Goal: Navigation & Orientation: Find specific page/section

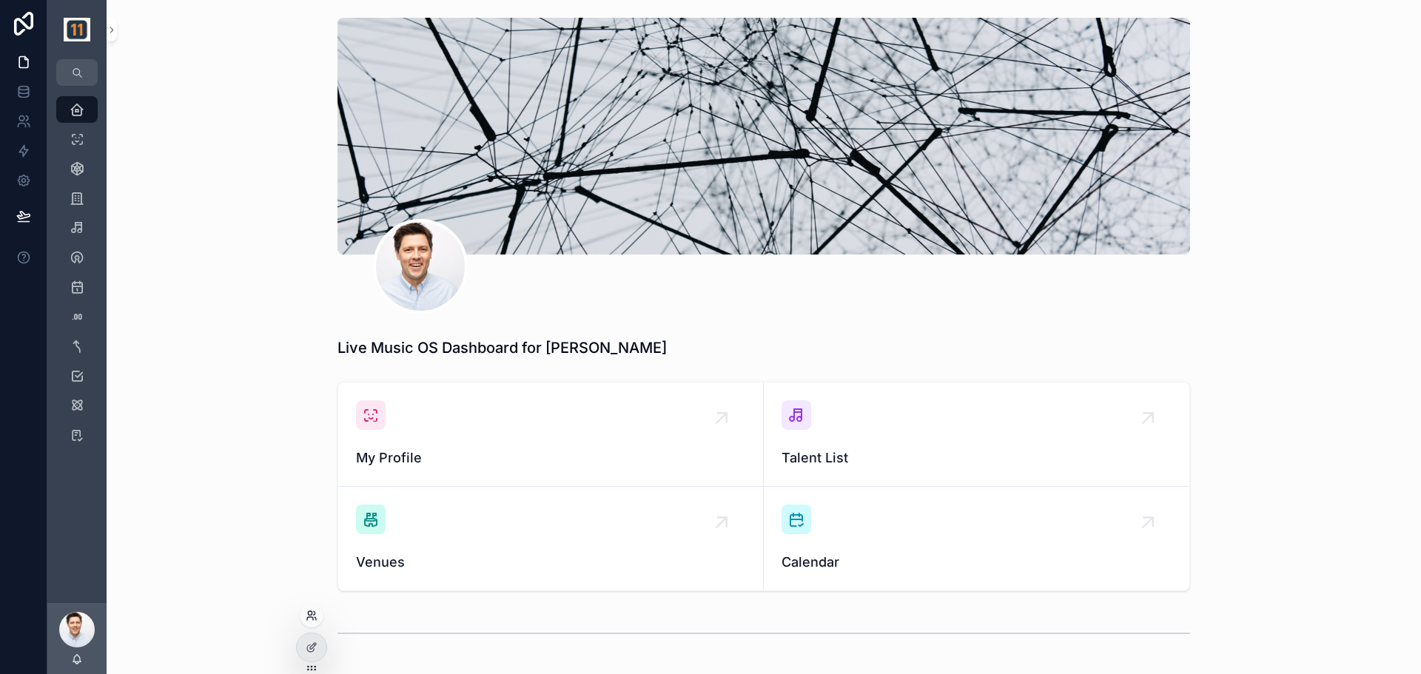
click at [312, 619] on icon at bounding box center [312, 616] width 12 height 12
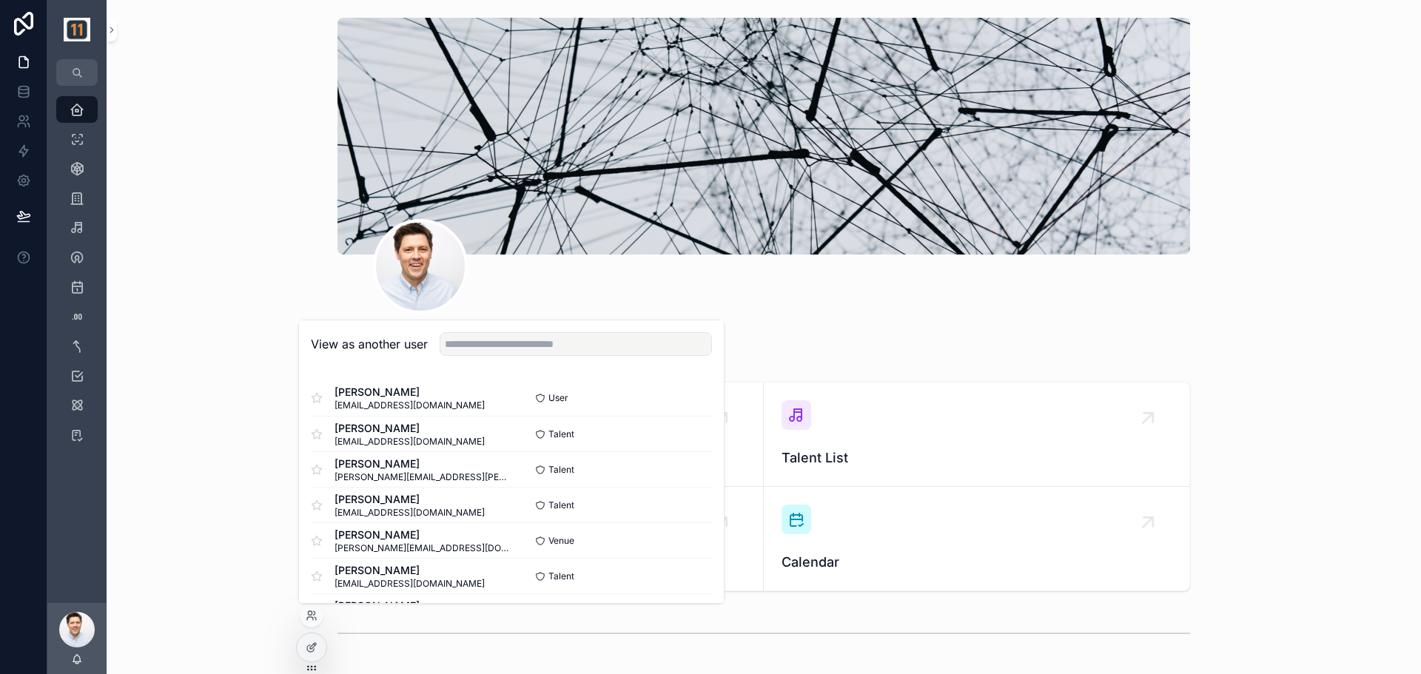
click at [175, 178] on div "scrollable content" at bounding box center [763, 166] width 1290 height 308
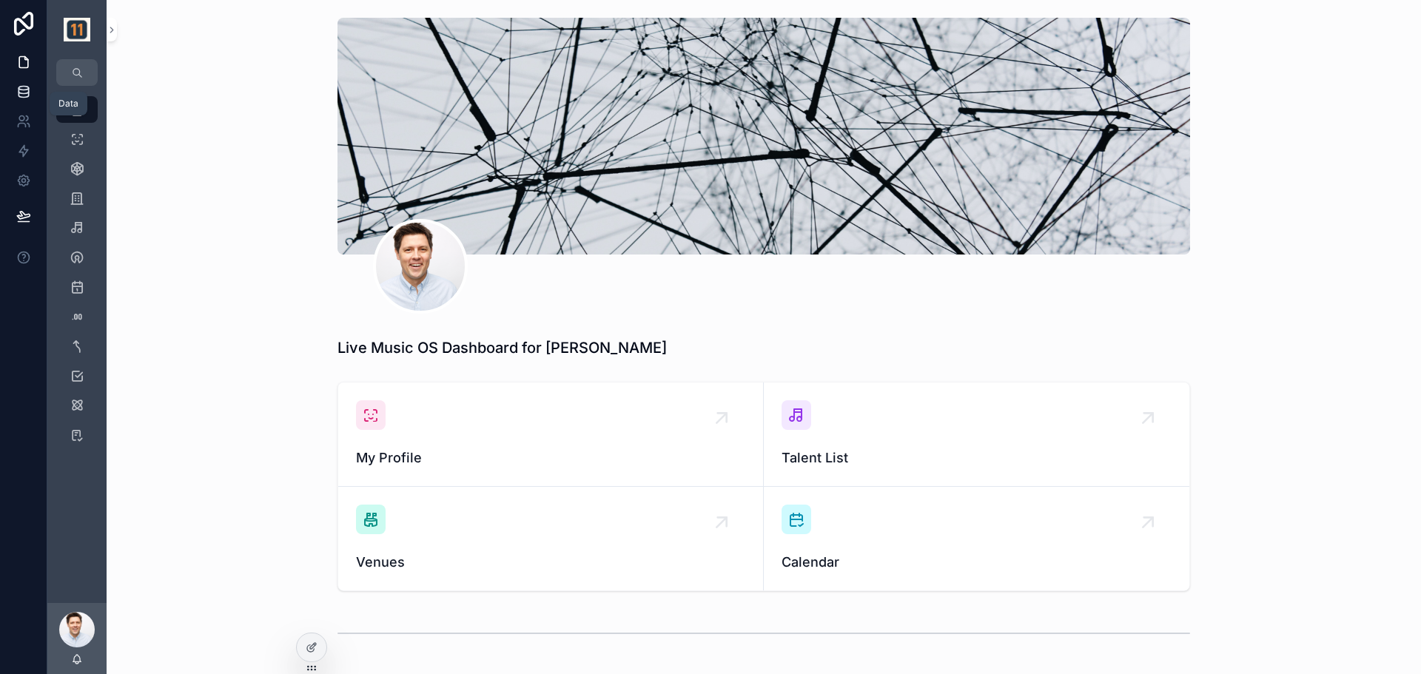
click at [30, 93] on icon at bounding box center [23, 91] width 15 height 15
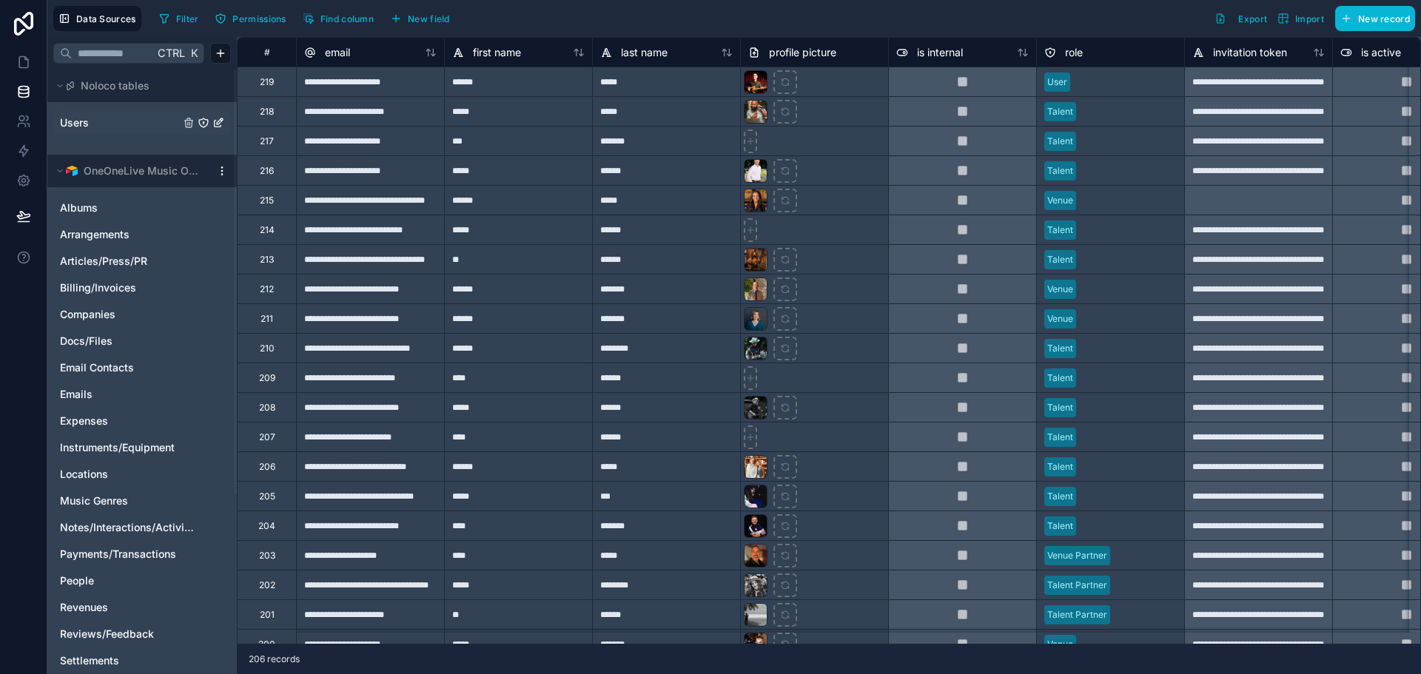
click at [115, 125] on link "Users" at bounding box center [120, 122] width 120 height 15
click at [1119, 81] on div at bounding box center [1126, 82] width 101 height 15
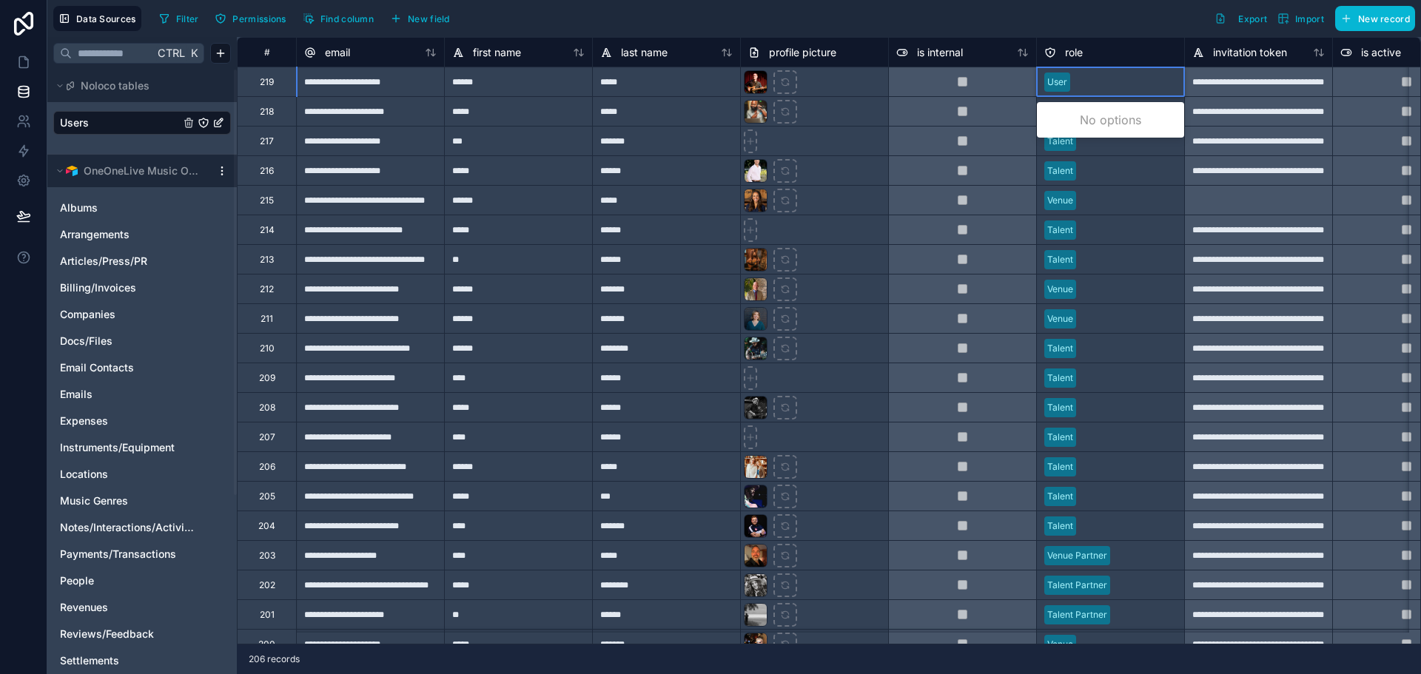
click at [1117, 83] on div at bounding box center [1126, 82] width 101 height 15
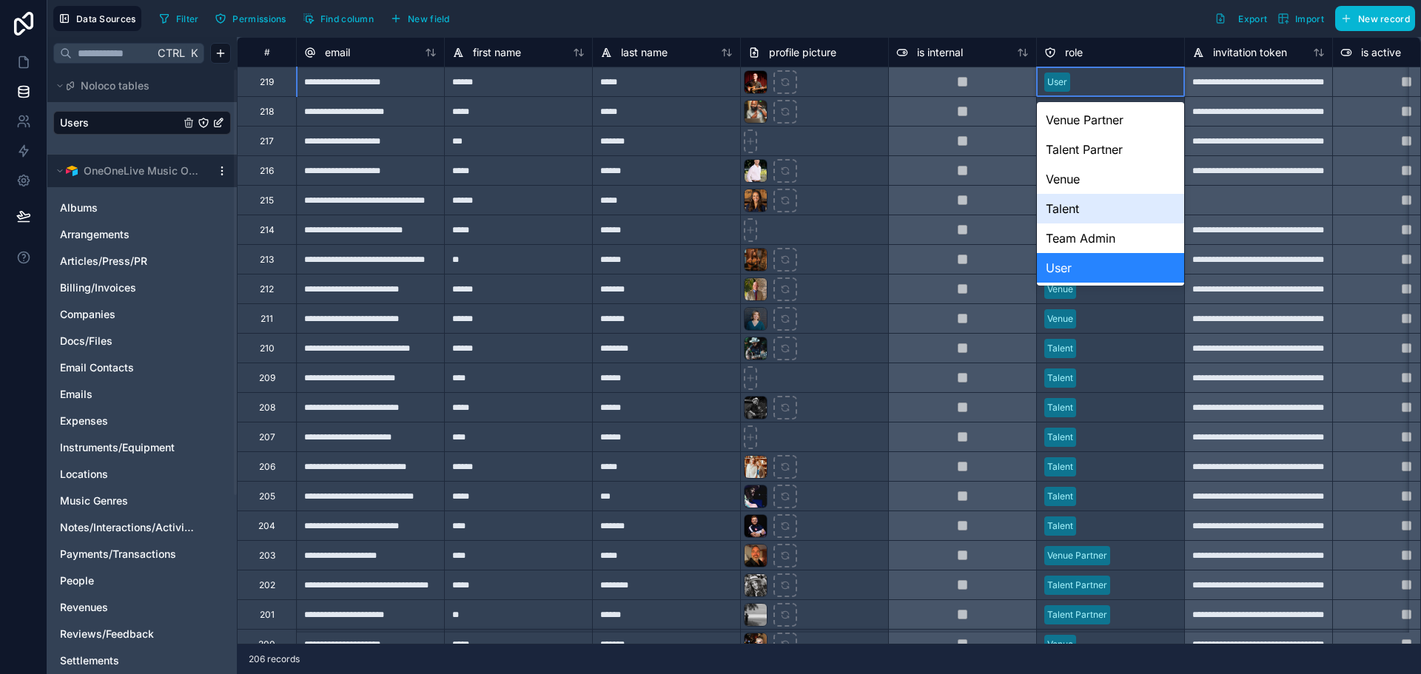
click at [1102, 206] on div "Talent" at bounding box center [1110, 209] width 147 height 30
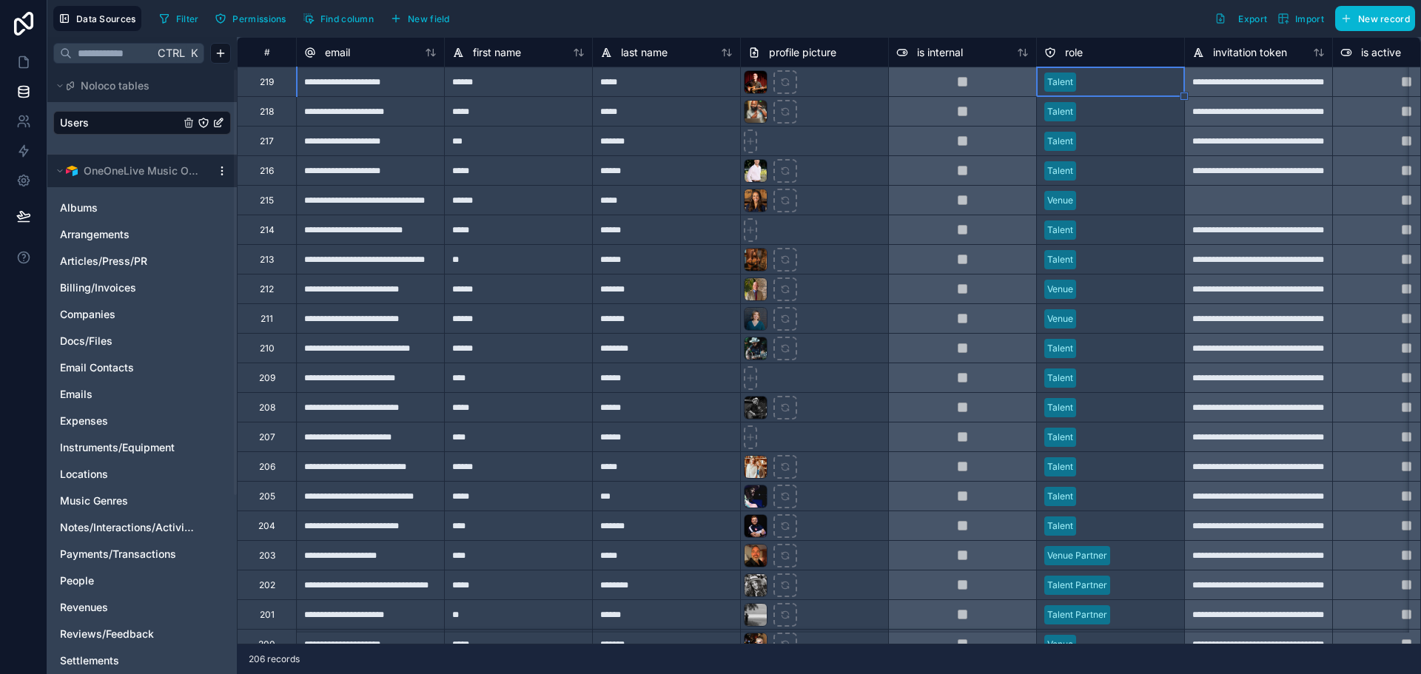
click at [1097, 115] on div at bounding box center [1129, 111] width 95 height 15
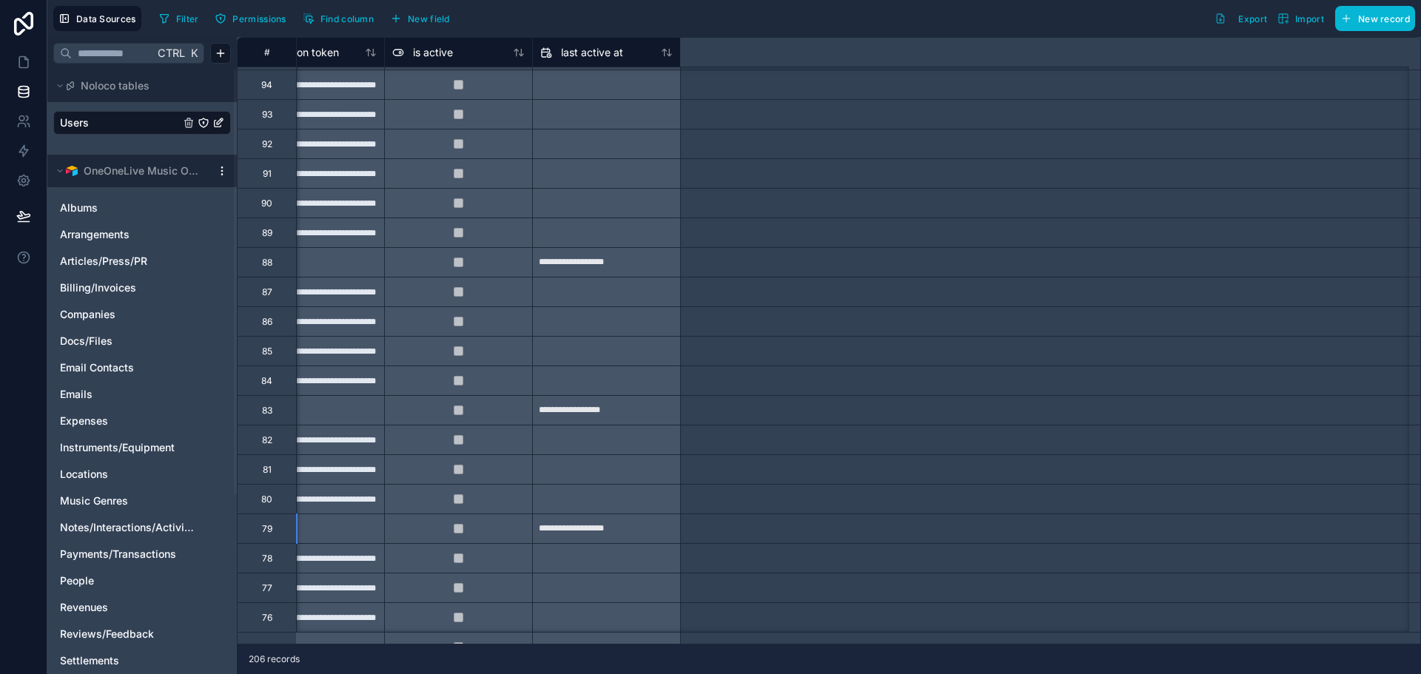
scroll to position [3371, 0]
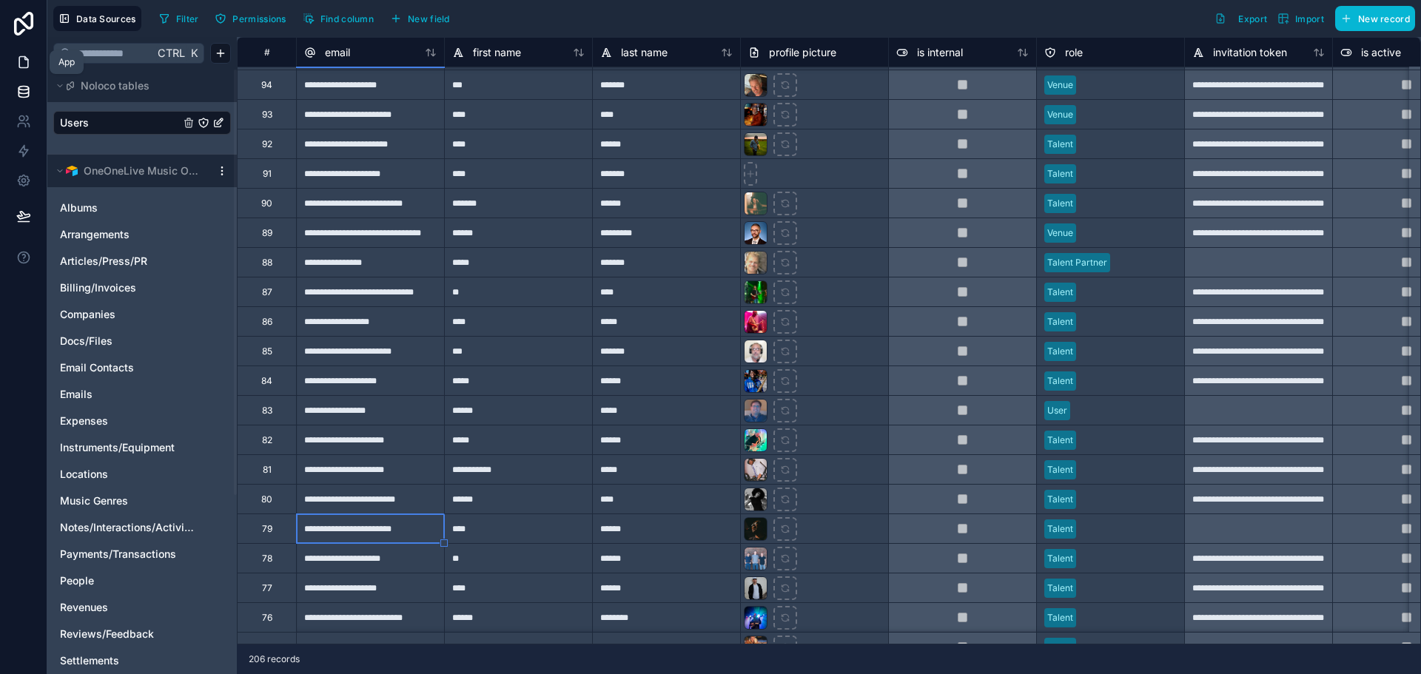
click at [19, 58] on icon at bounding box center [23, 62] width 9 height 11
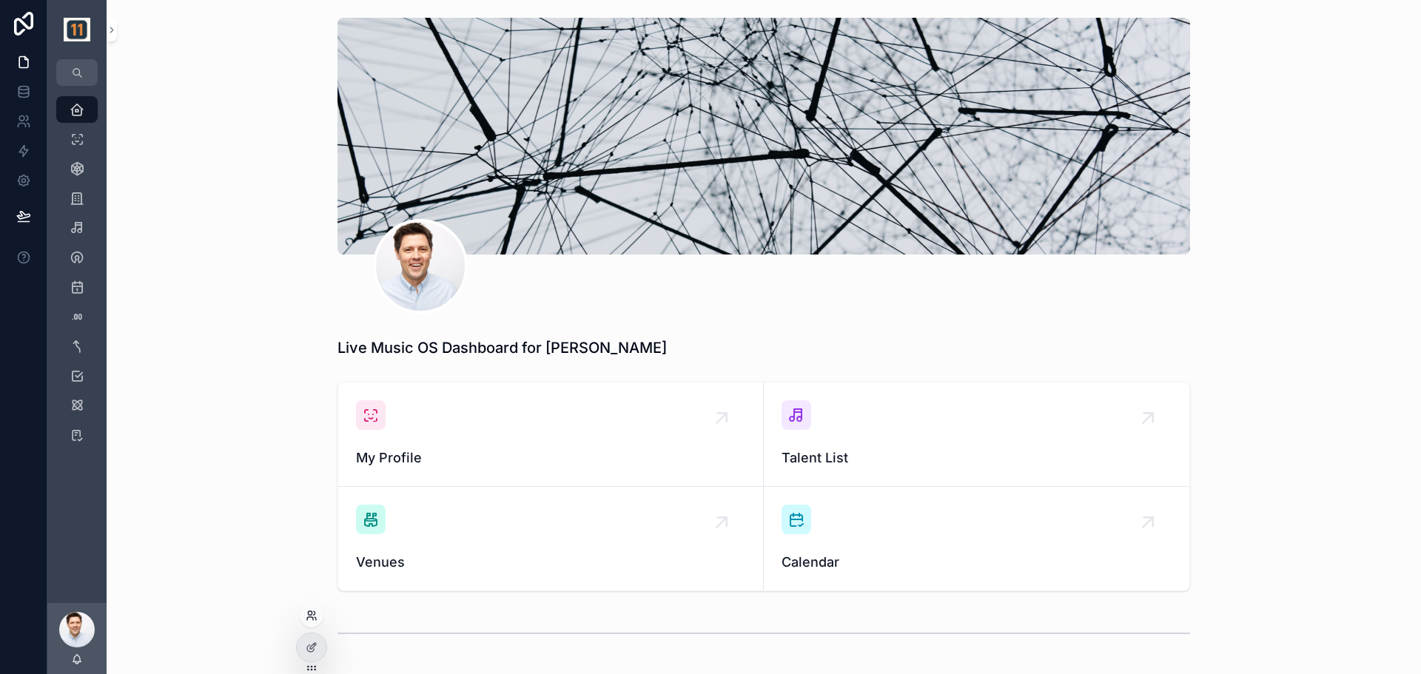
click at [309, 617] on icon at bounding box center [310, 618] width 6 height 3
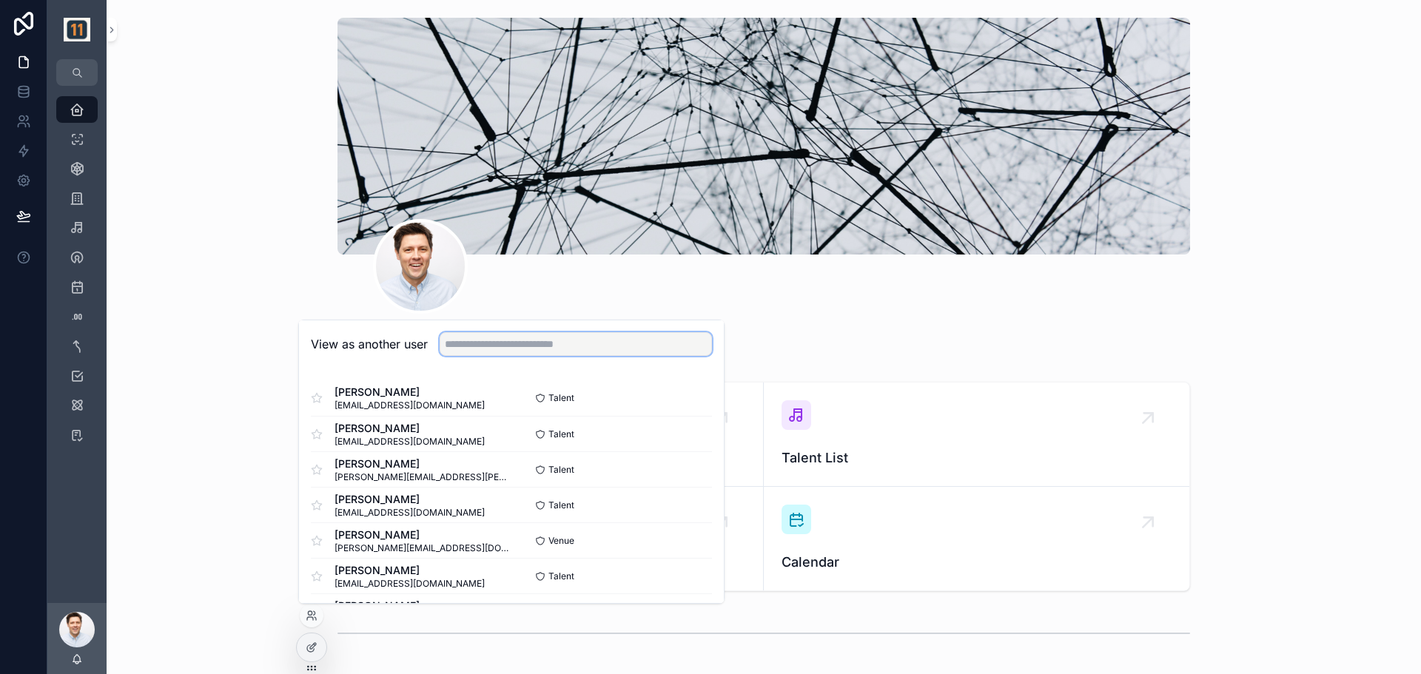
click at [487, 346] on input "text" at bounding box center [575, 344] width 272 height 24
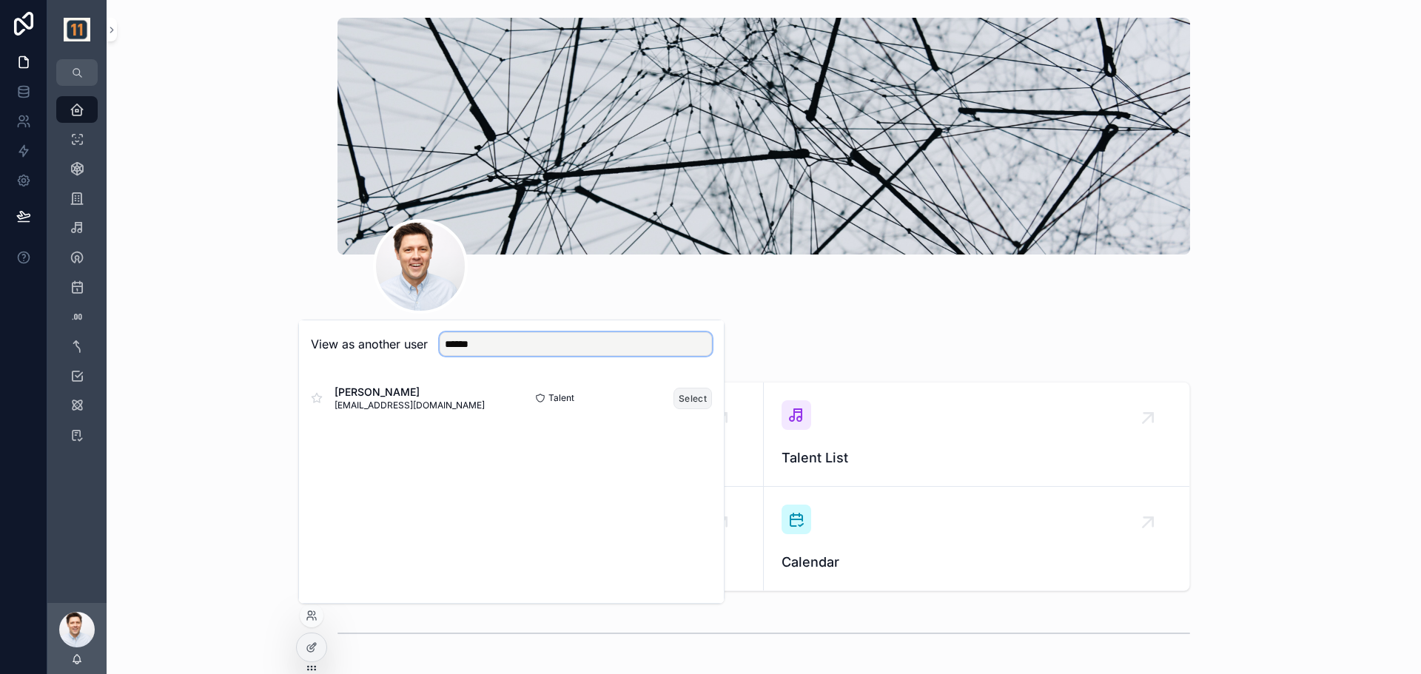
type input "******"
click at [698, 400] on button "Select" at bounding box center [692, 398] width 38 height 21
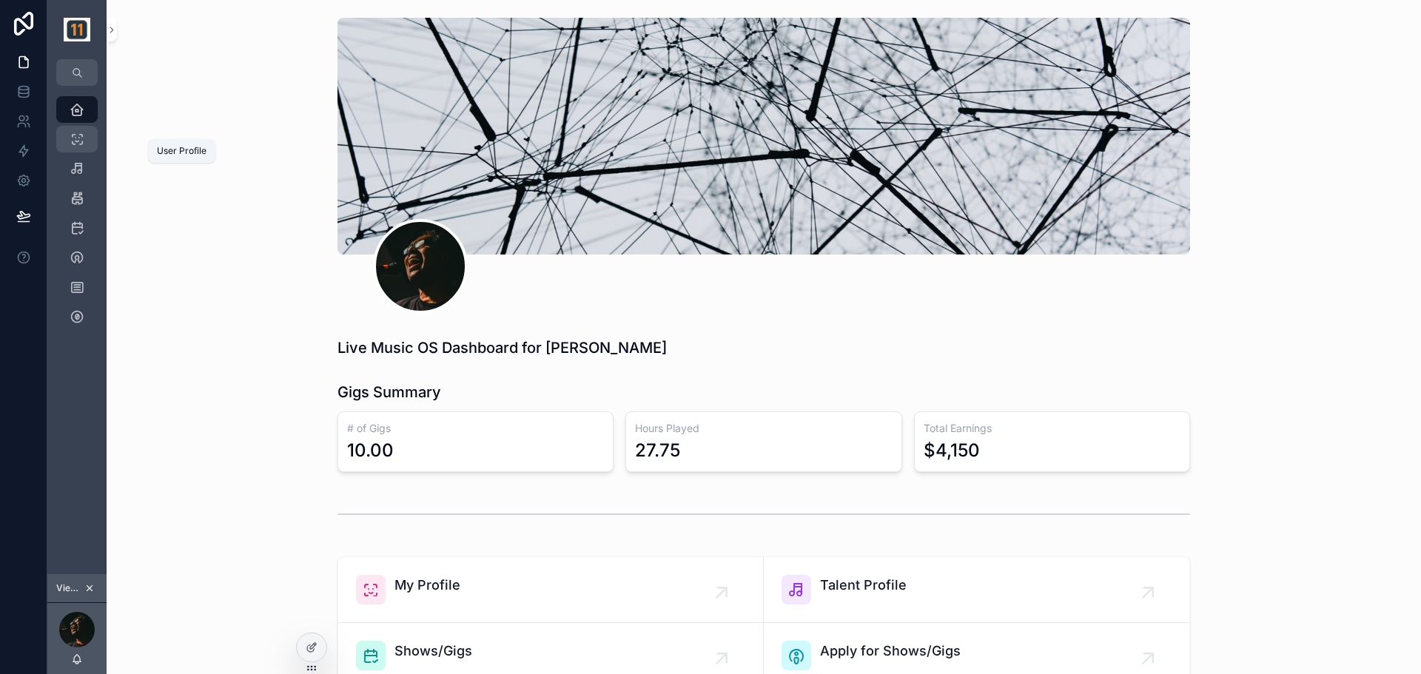
click at [70, 131] on div "User Profile 1" at bounding box center [77, 139] width 24 height 24
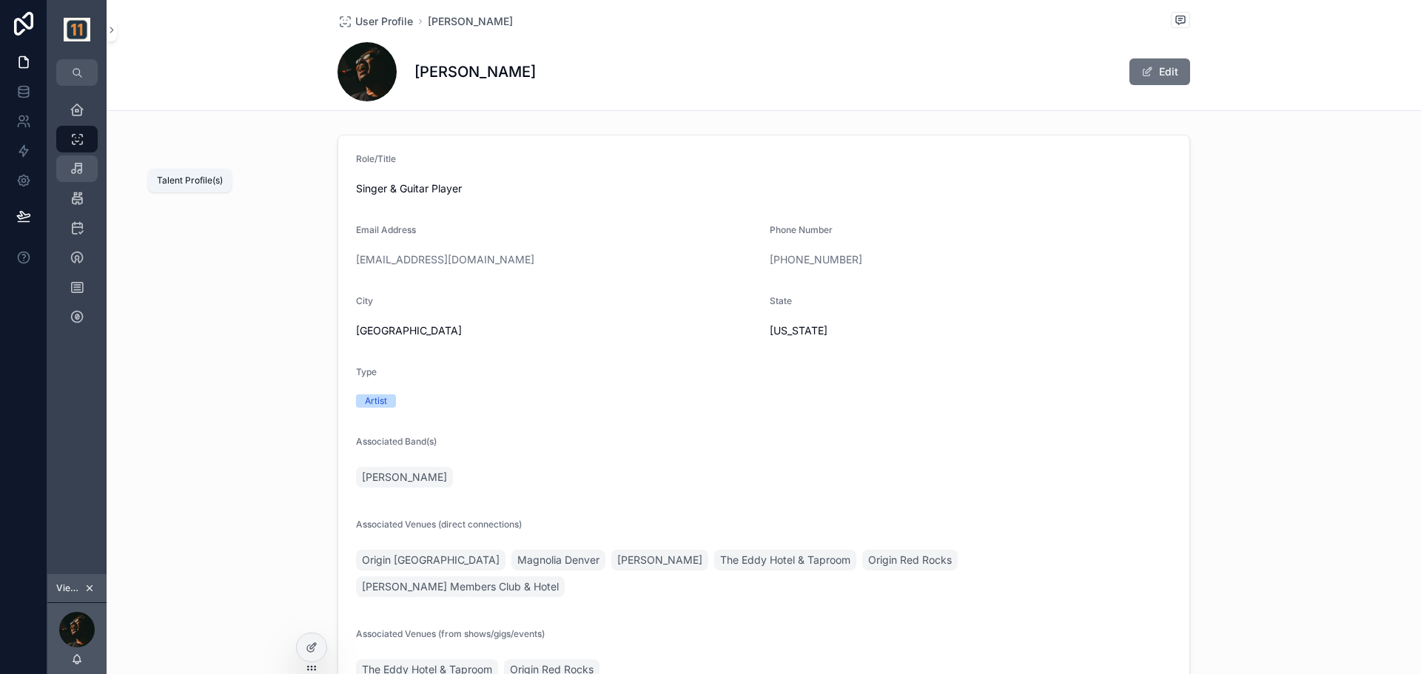
click at [81, 169] on icon "scrollable content" at bounding box center [77, 168] width 15 height 15
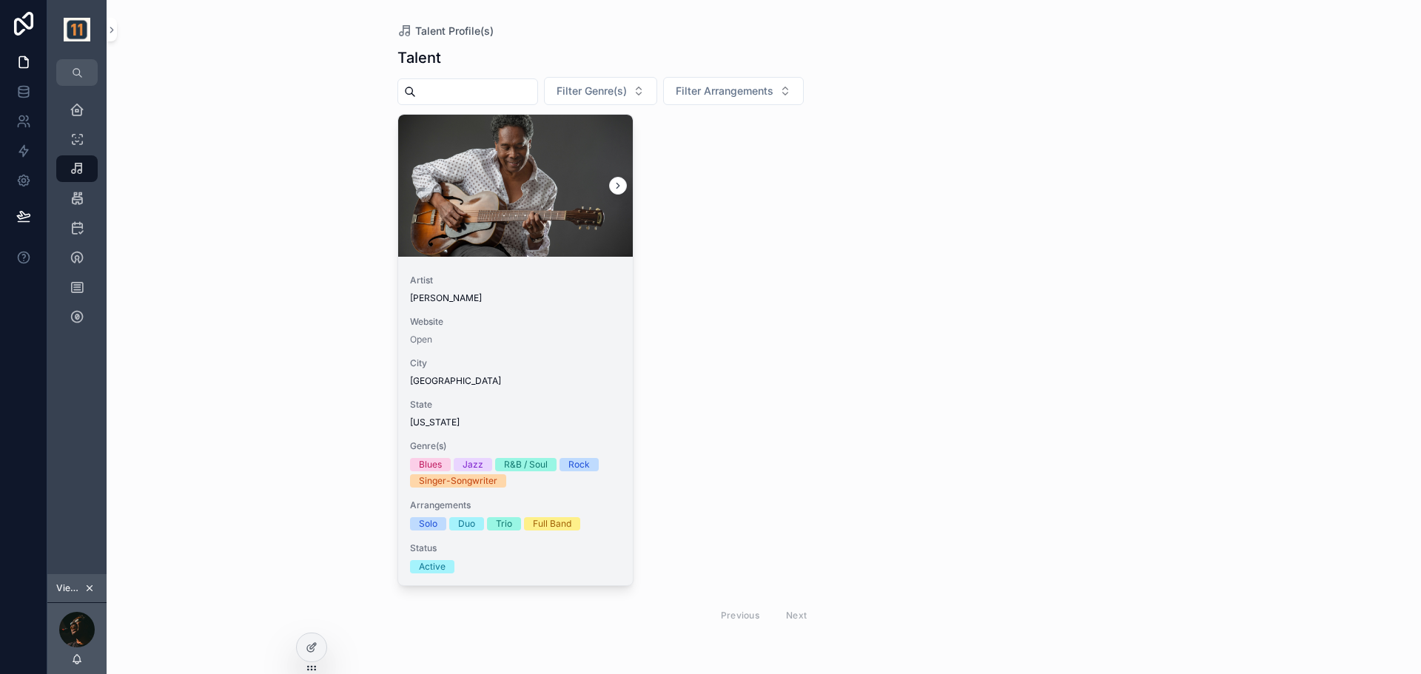
click at [524, 310] on div "Artist Jack Hadley Website Open City Boulder State Colorado Genre(s) Blues Jazz…" at bounding box center [515, 424] width 235 height 323
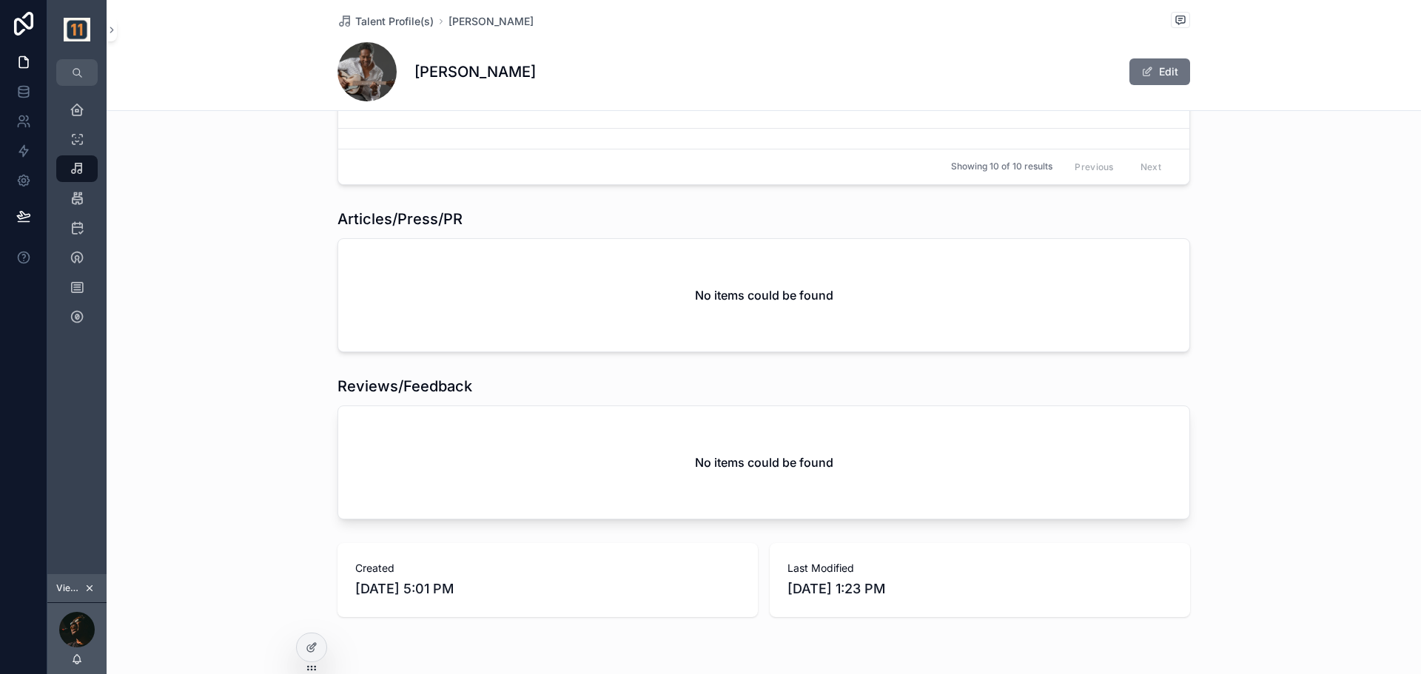
scroll to position [2742, 0]
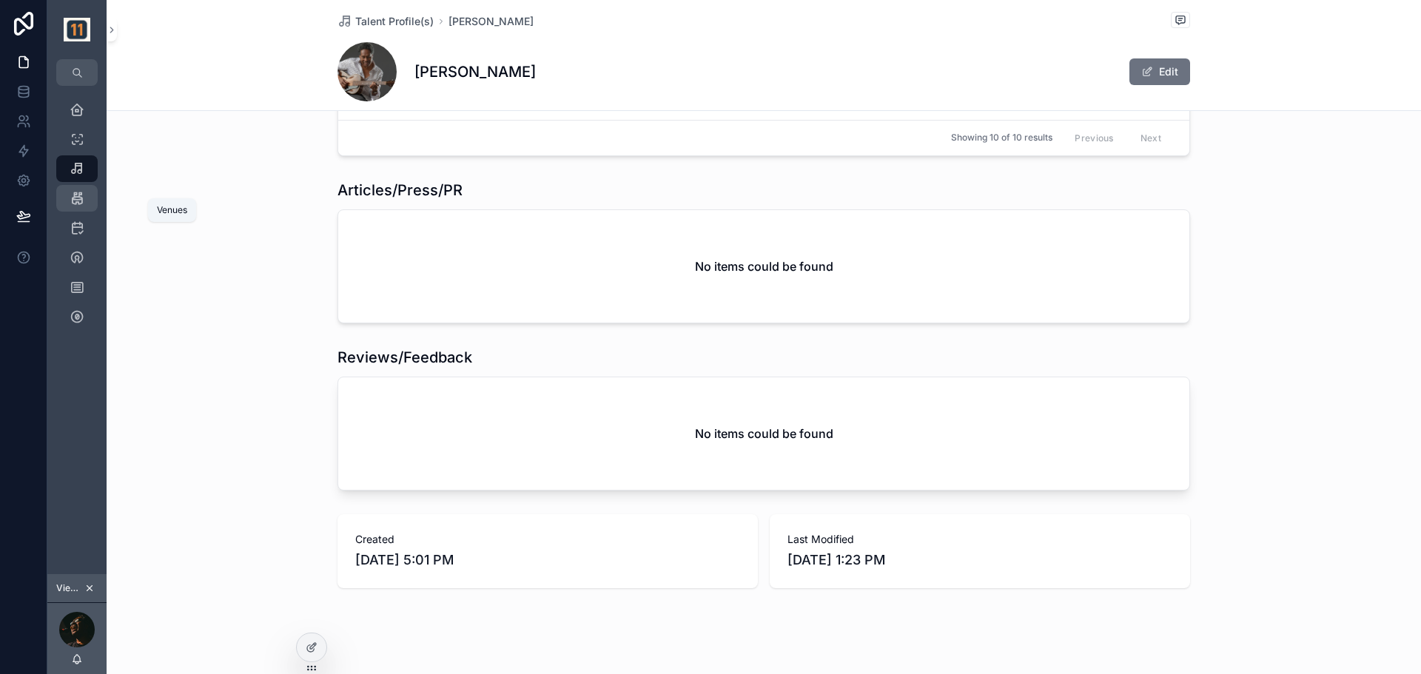
click at [81, 201] on icon "scrollable content" at bounding box center [77, 198] width 15 height 15
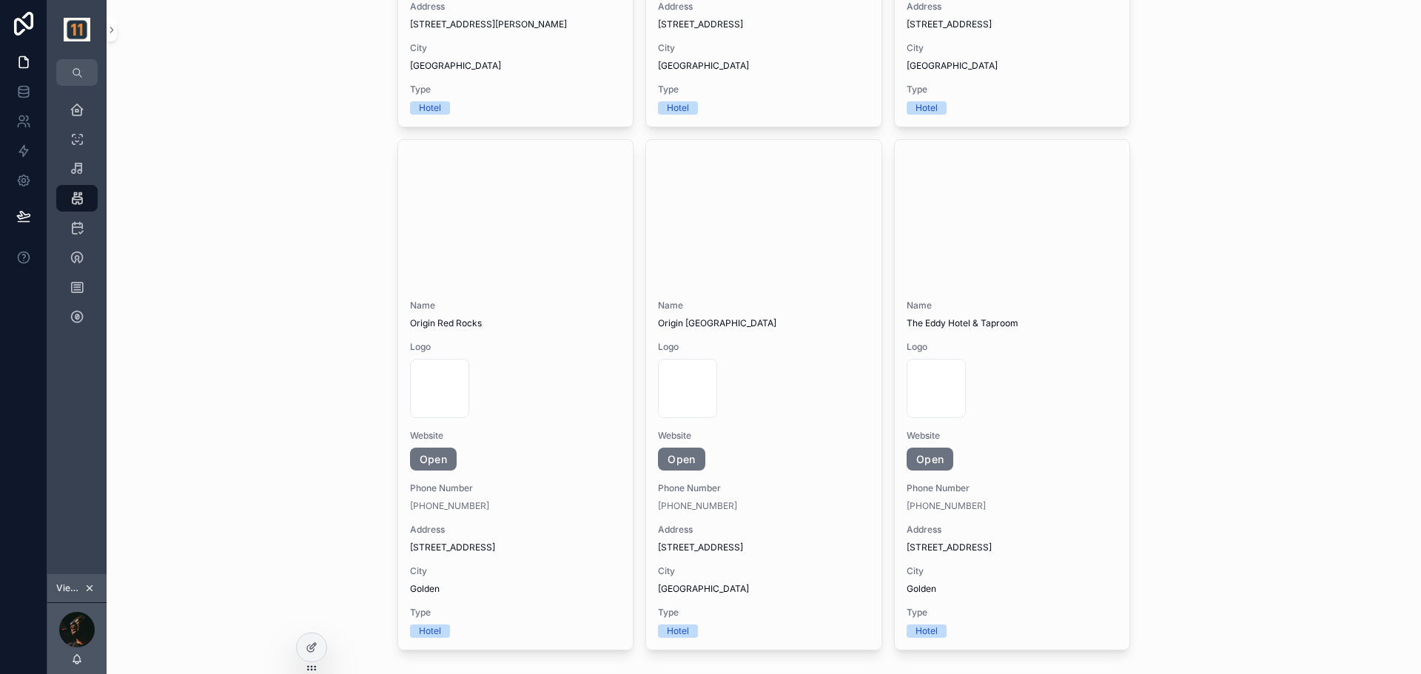
scroll to position [541, 0]
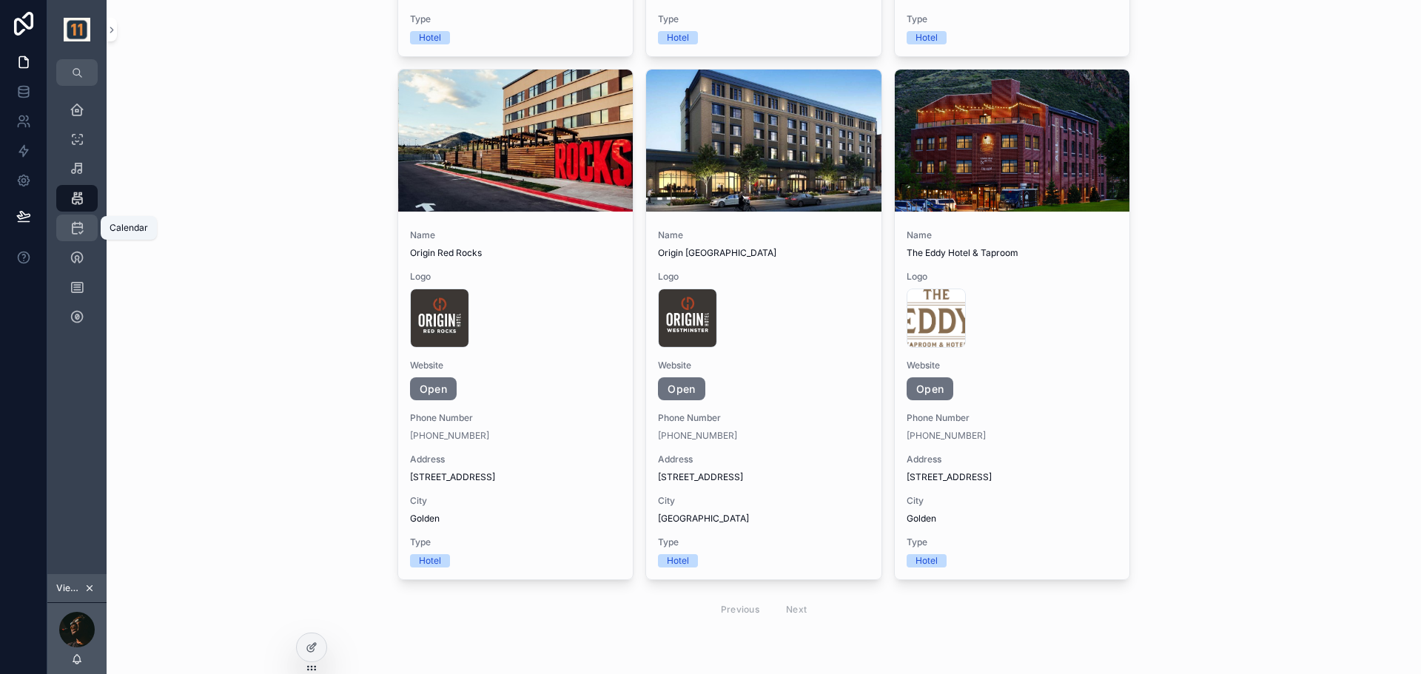
click at [81, 229] on icon "scrollable content" at bounding box center [77, 227] width 15 height 15
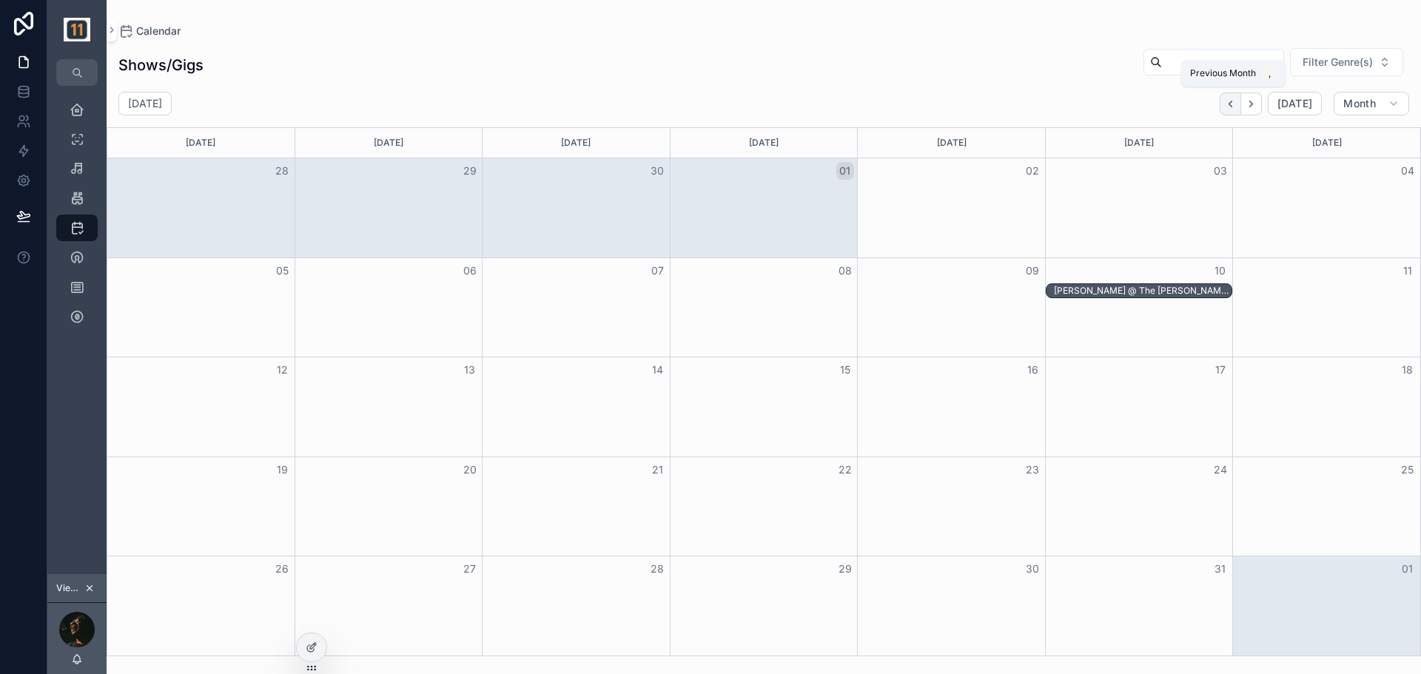
click at [1230, 107] on icon "Back" at bounding box center [1229, 103] width 11 height 11
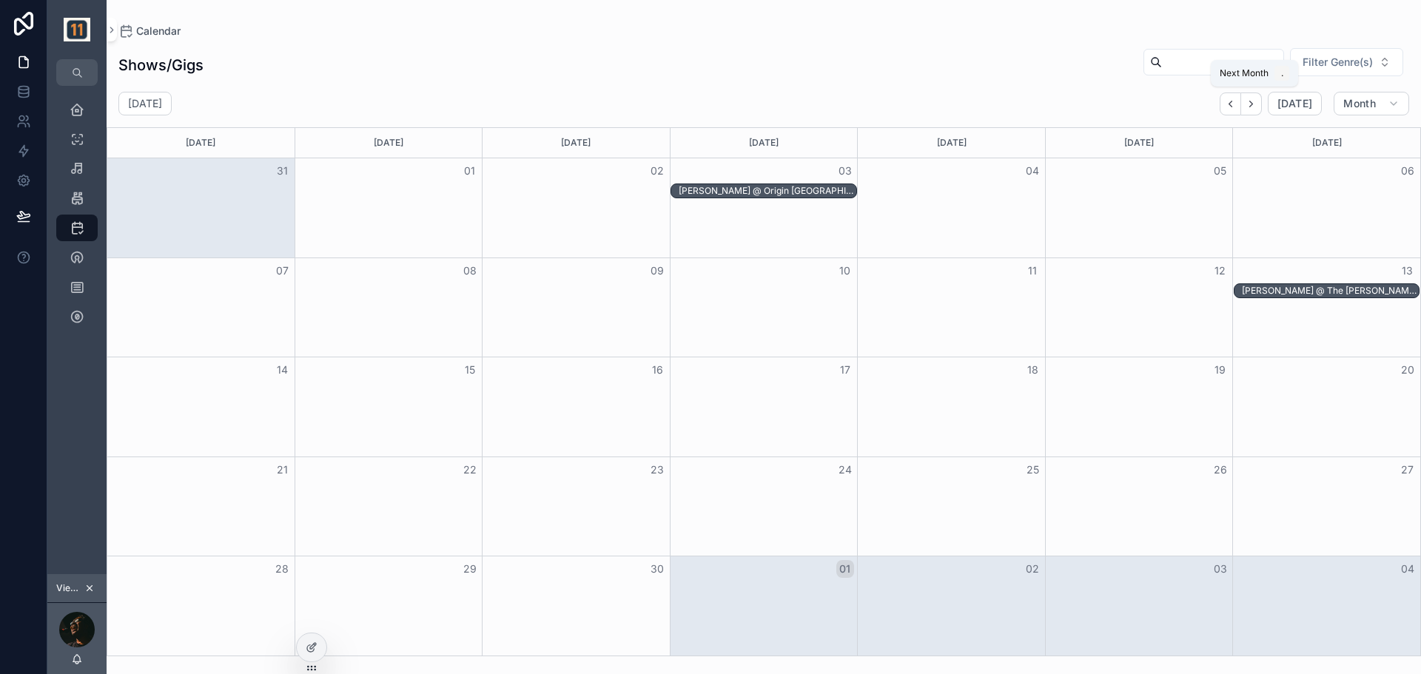
click at [1254, 105] on icon "Next" at bounding box center [1250, 103] width 11 height 11
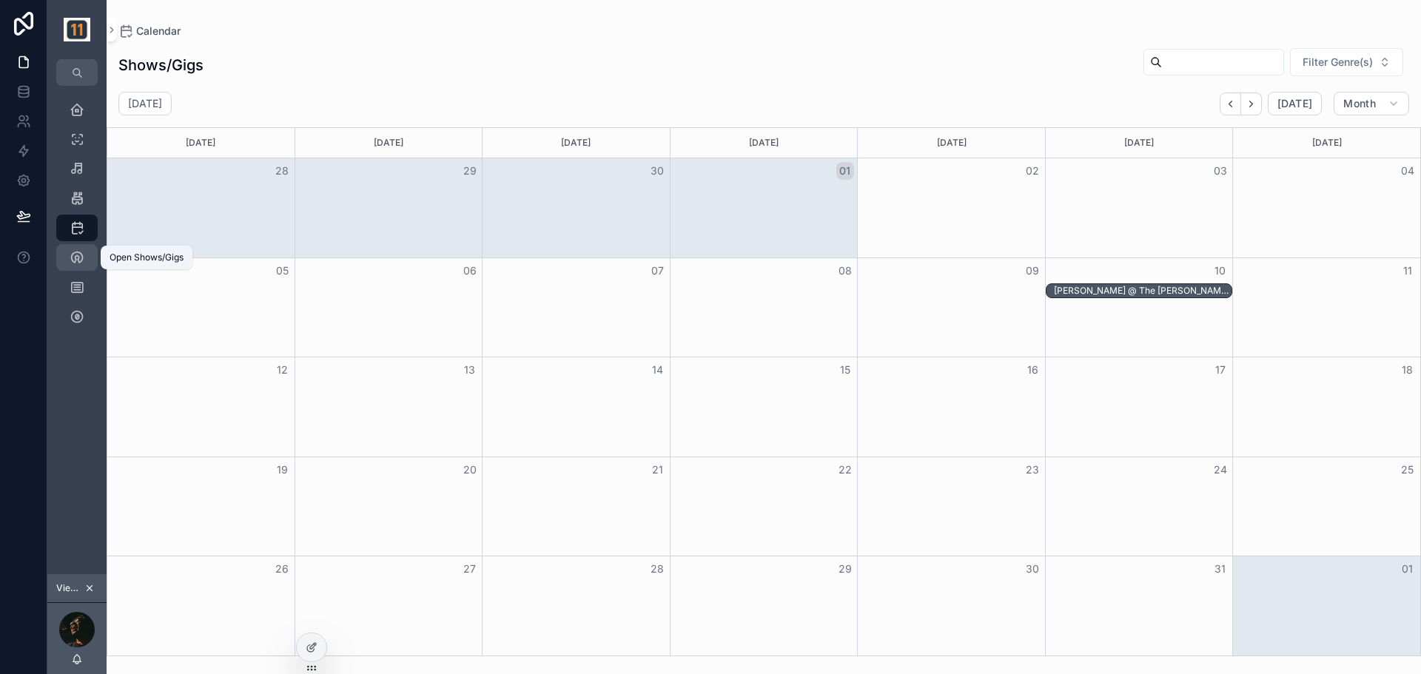
click at [81, 255] on icon "scrollable content" at bounding box center [77, 257] width 15 height 15
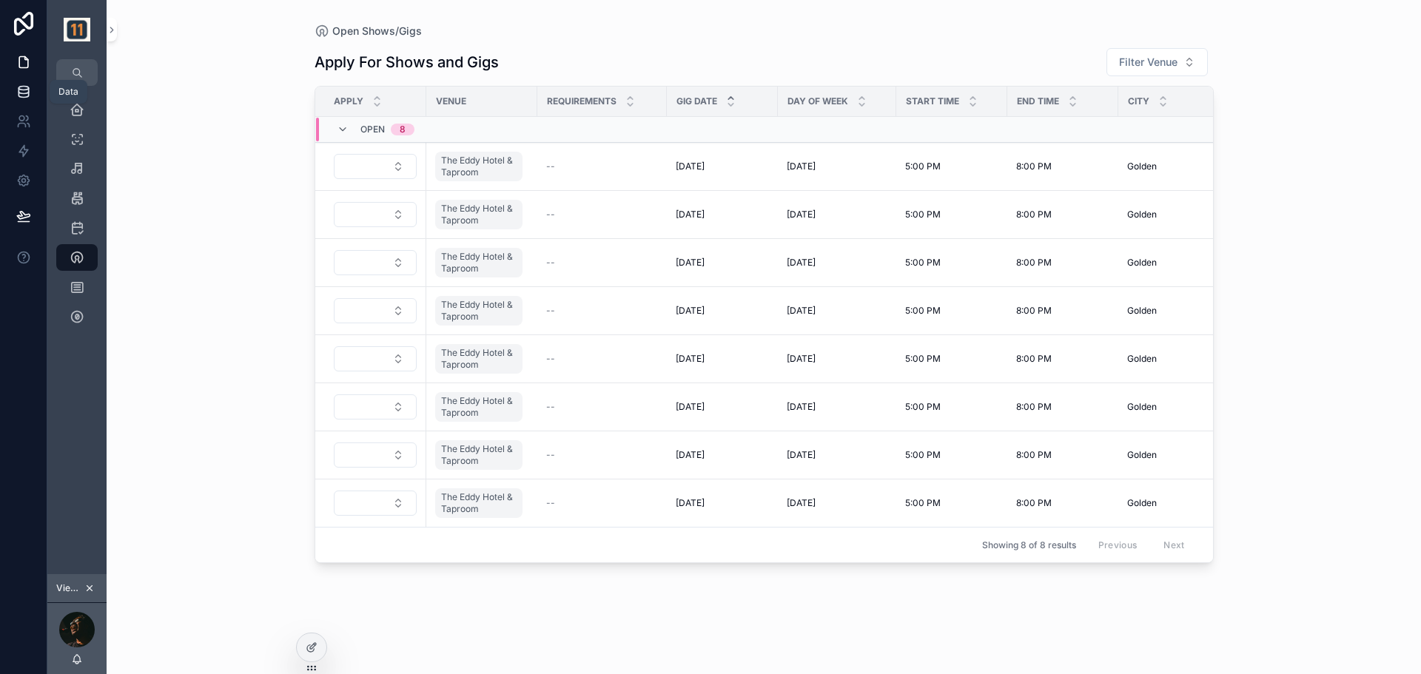
click at [31, 94] on link at bounding box center [23, 92] width 47 height 30
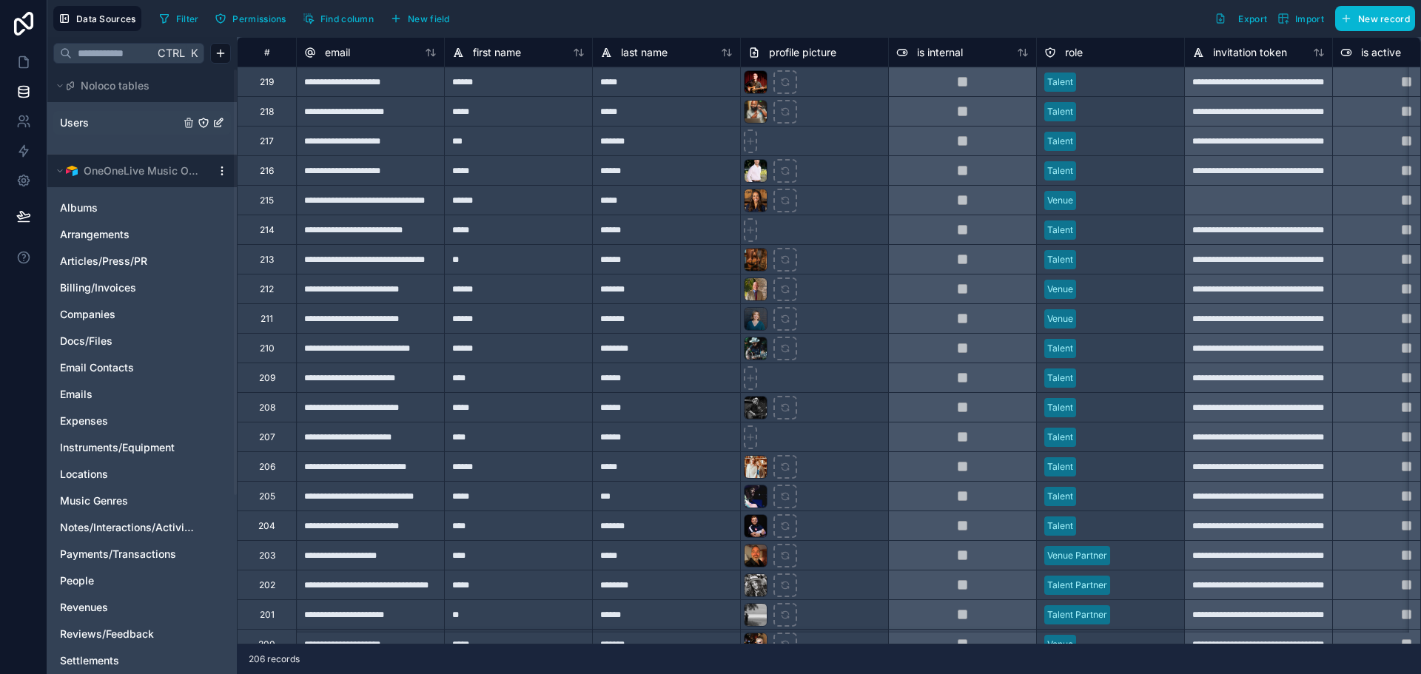
click at [109, 127] on link "Users" at bounding box center [120, 122] width 120 height 15
click at [23, 60] on icon at bounding box center [23, 62] width 15 height 15
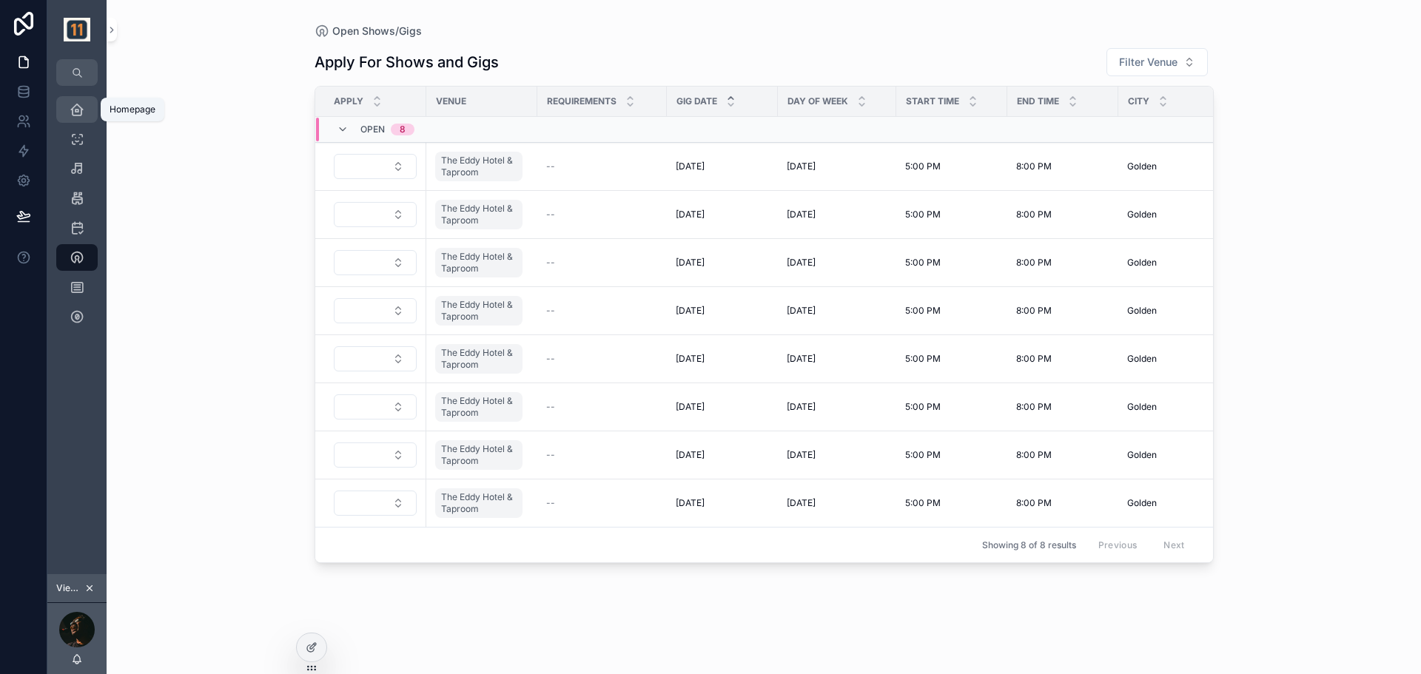
click at [73, 109] on icon "scrollable content" at bounding box center [77, 109] width 15 height 15
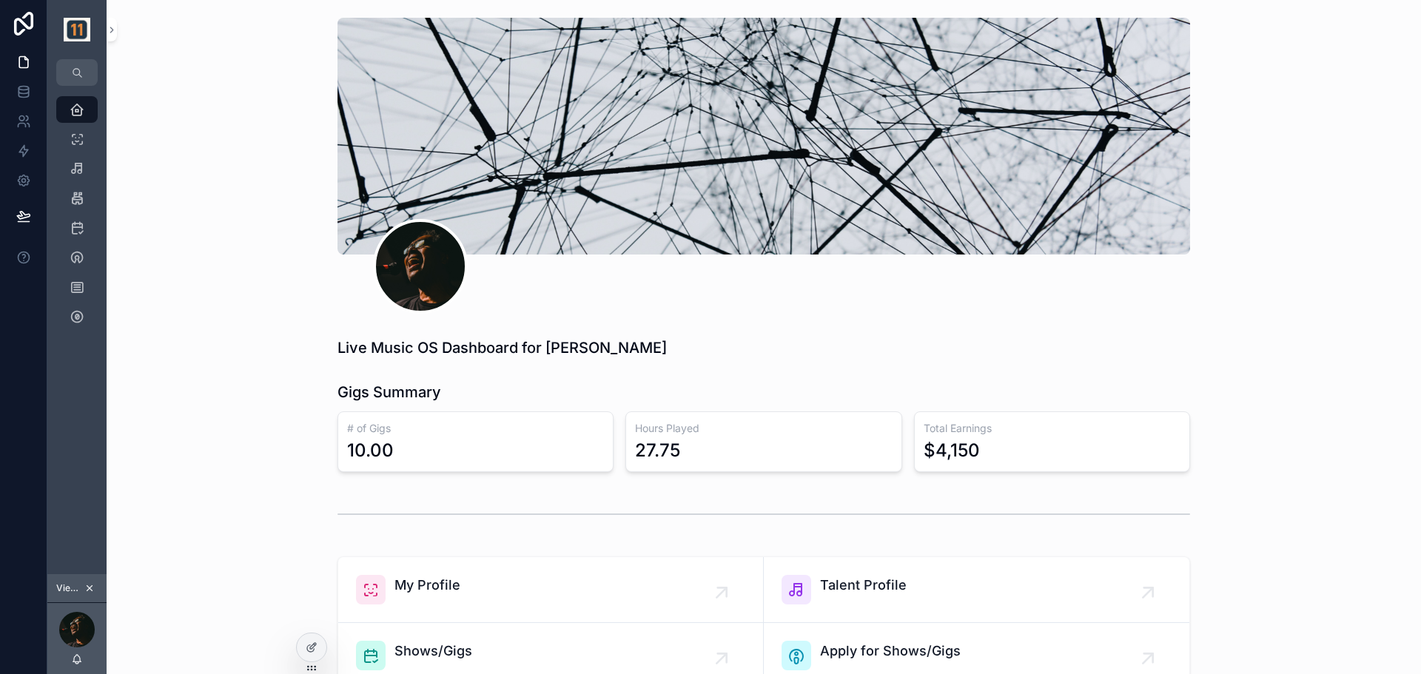
click at [87, 587] on icon "scrollable content" at bounding box center [89, 588] width 10 height 10
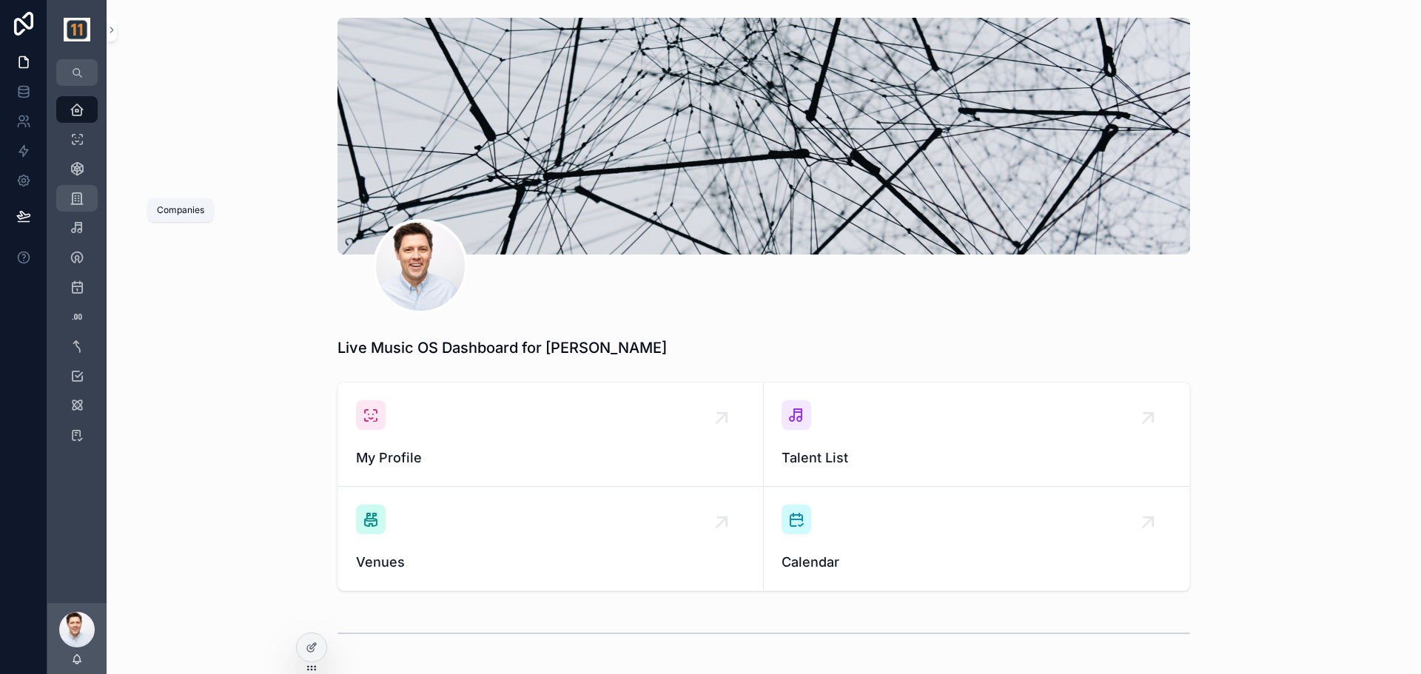
click at [73, 195] on icon "scrollable content" at bounding box center [77, 198] width 15 height 15
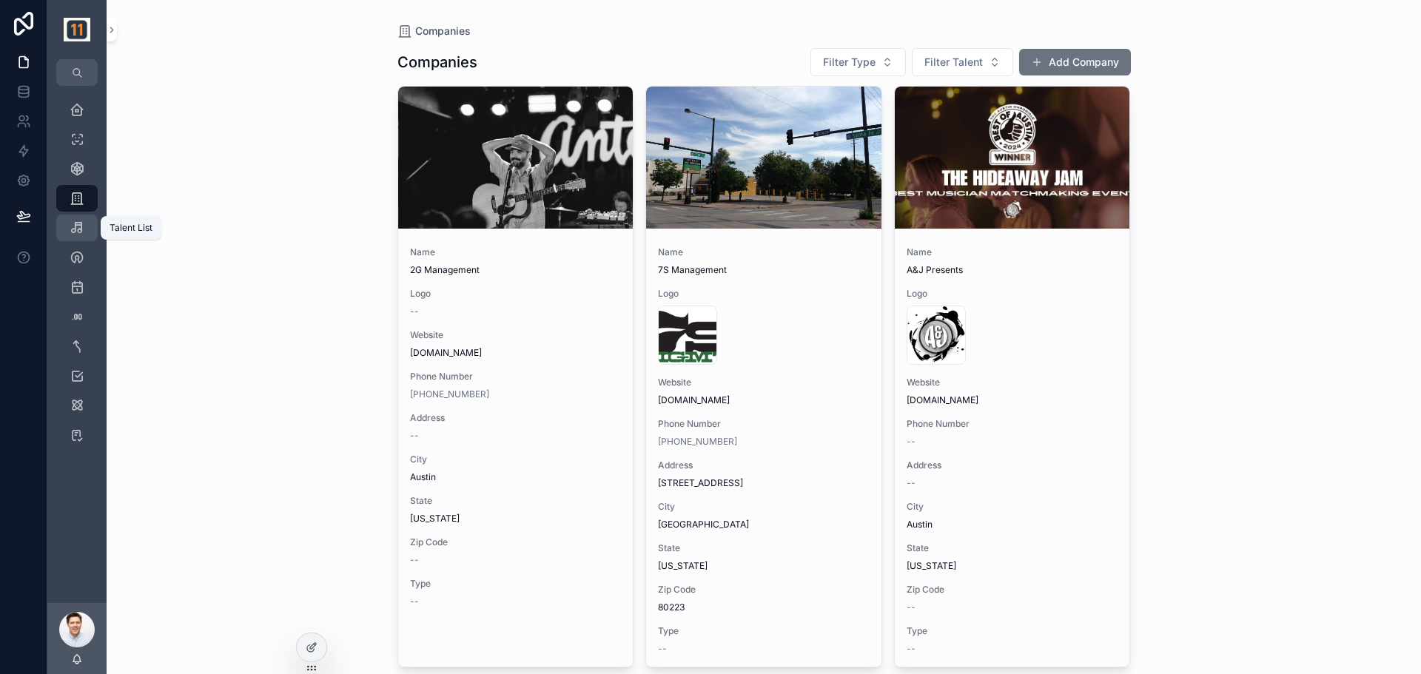
click at [77, 227] on icon "scrollable content" at bounding box center [77, 227] width 15 height 15
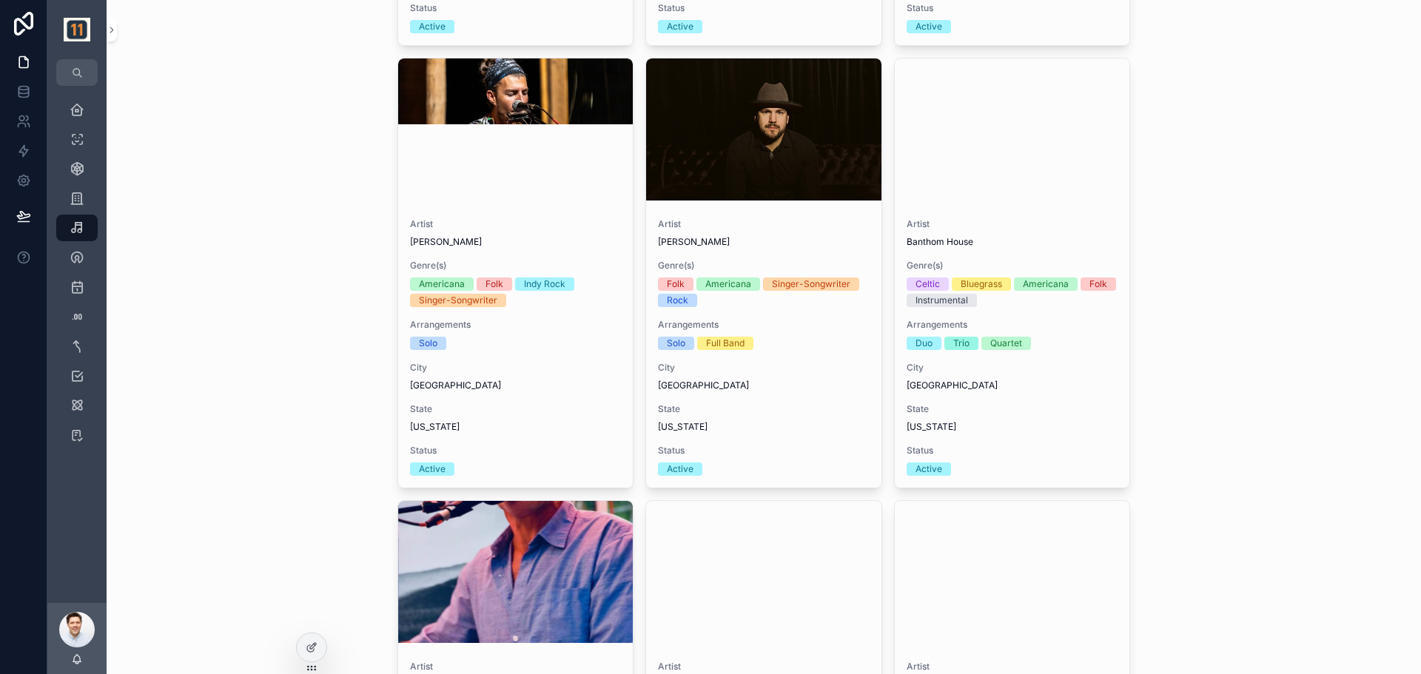
scroll to position [986, 0]
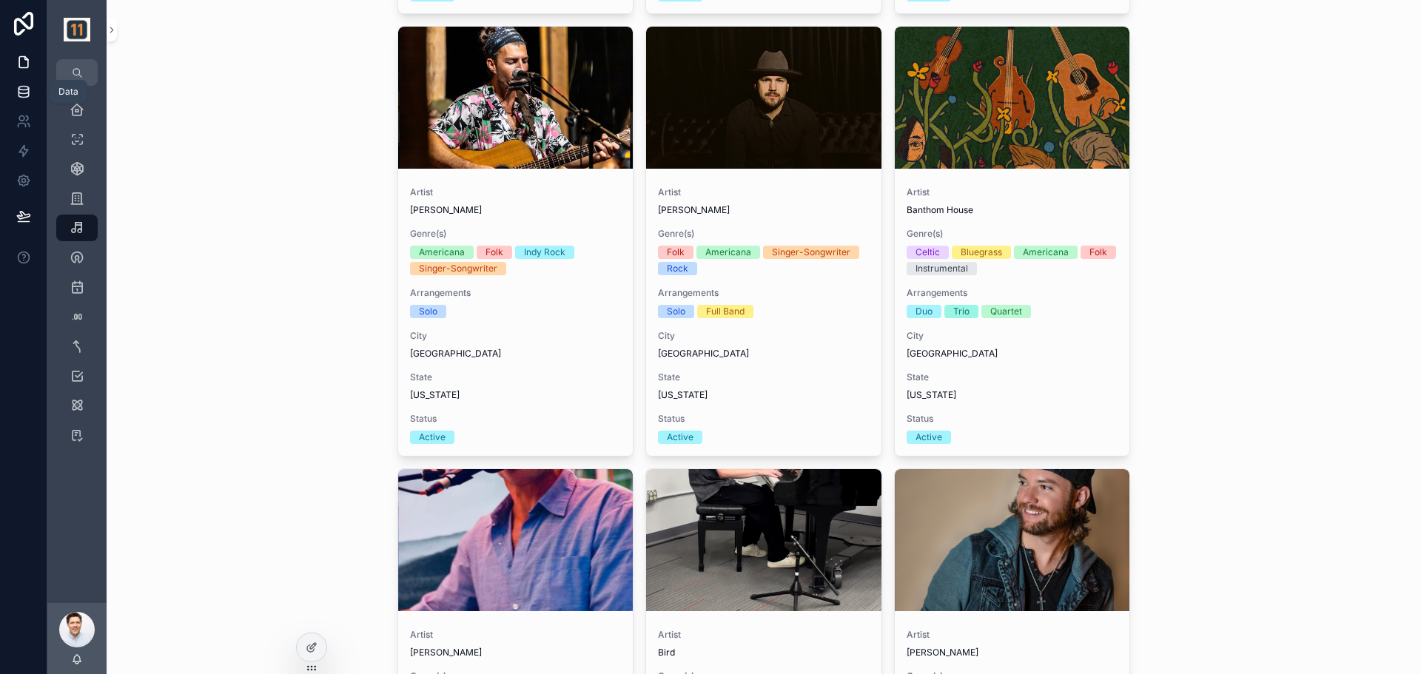
click at [23, 88] on icon at bounding box center [23, 91] width 15 height 15
